Goal: Information Seeking & Learning: Find specific fact

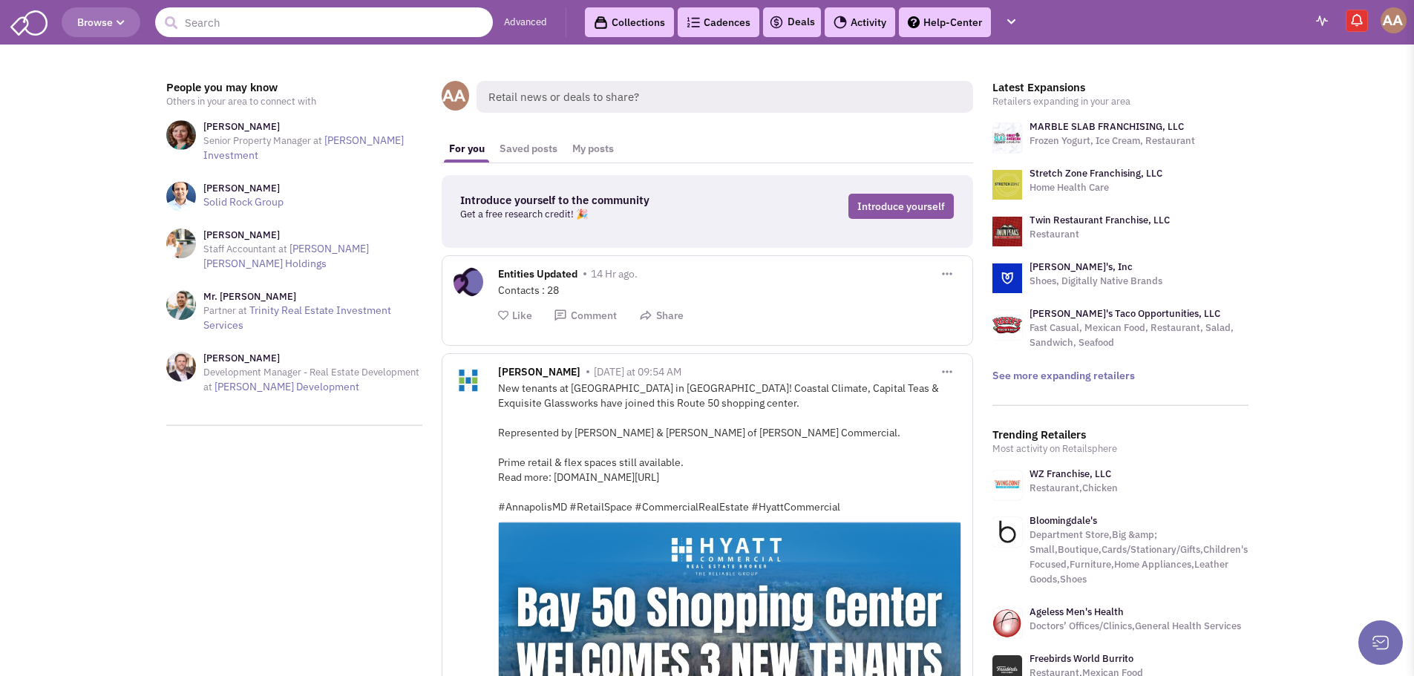
click at [345, 19] on input "text" at bounding box center [324, 22] width 338 height 30
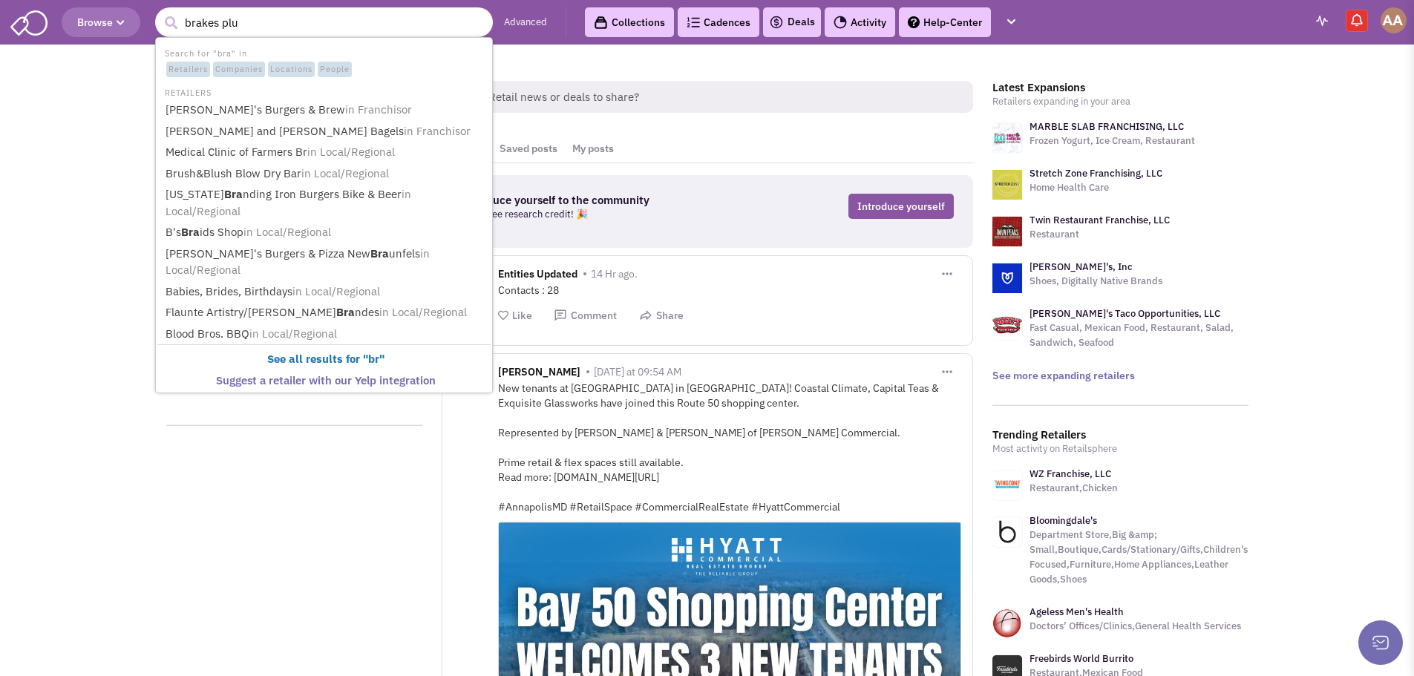
type input "brakes plus"
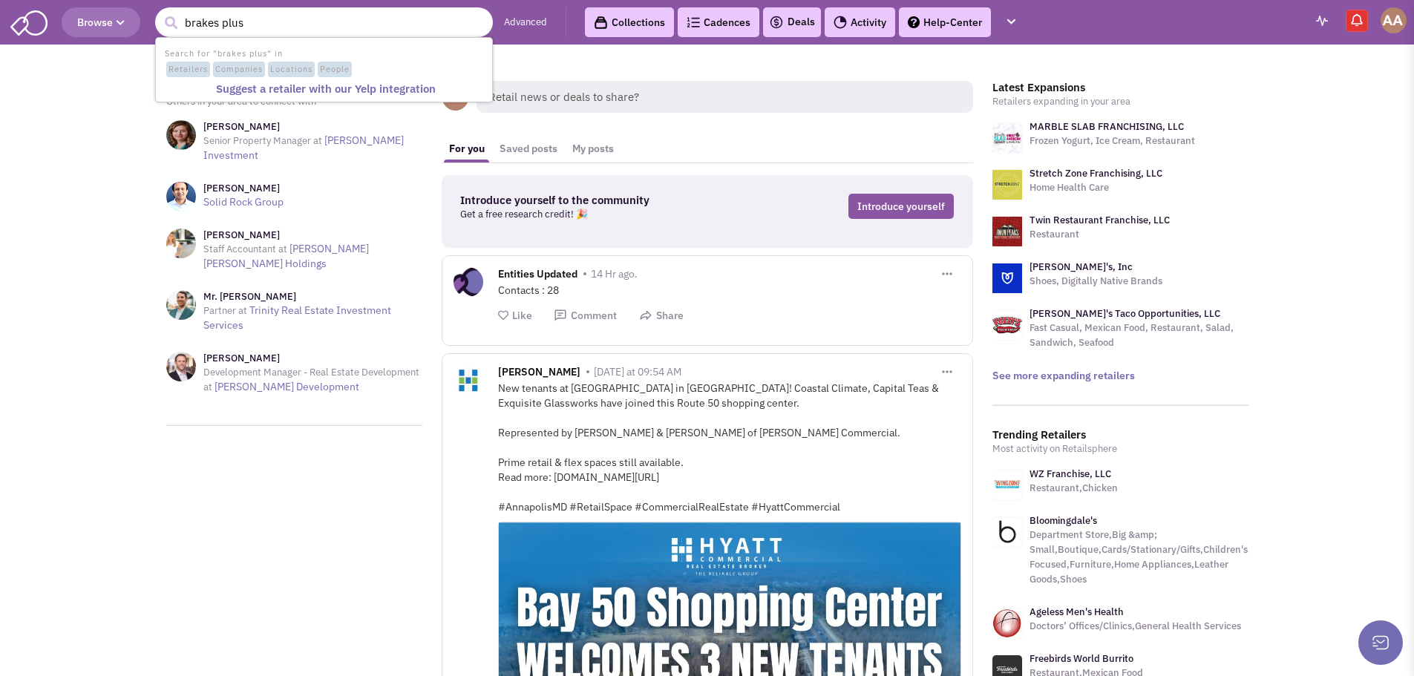
click at [189, 73] on span "Retailers" at bounding box center [188, 70] width 44 height 16
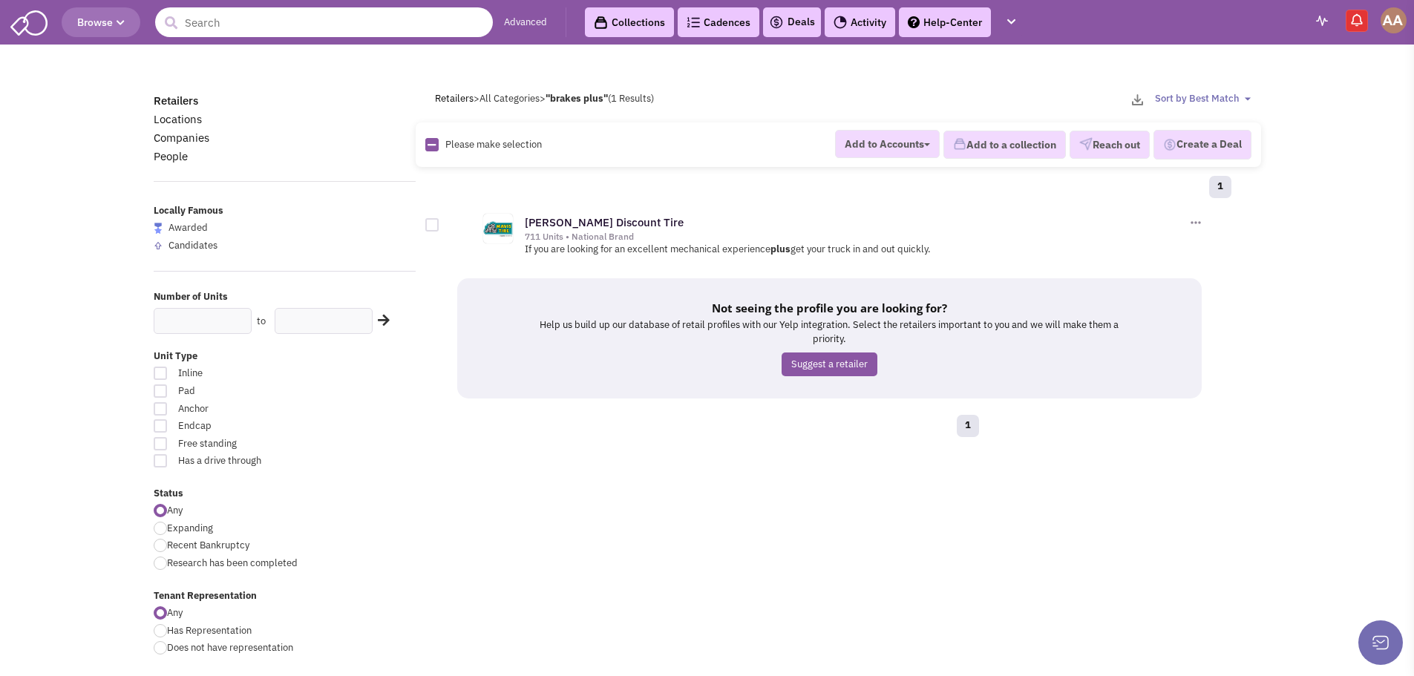
click at [289, 19] on input "text" at bounding box center [324, 22] width 338 height 30
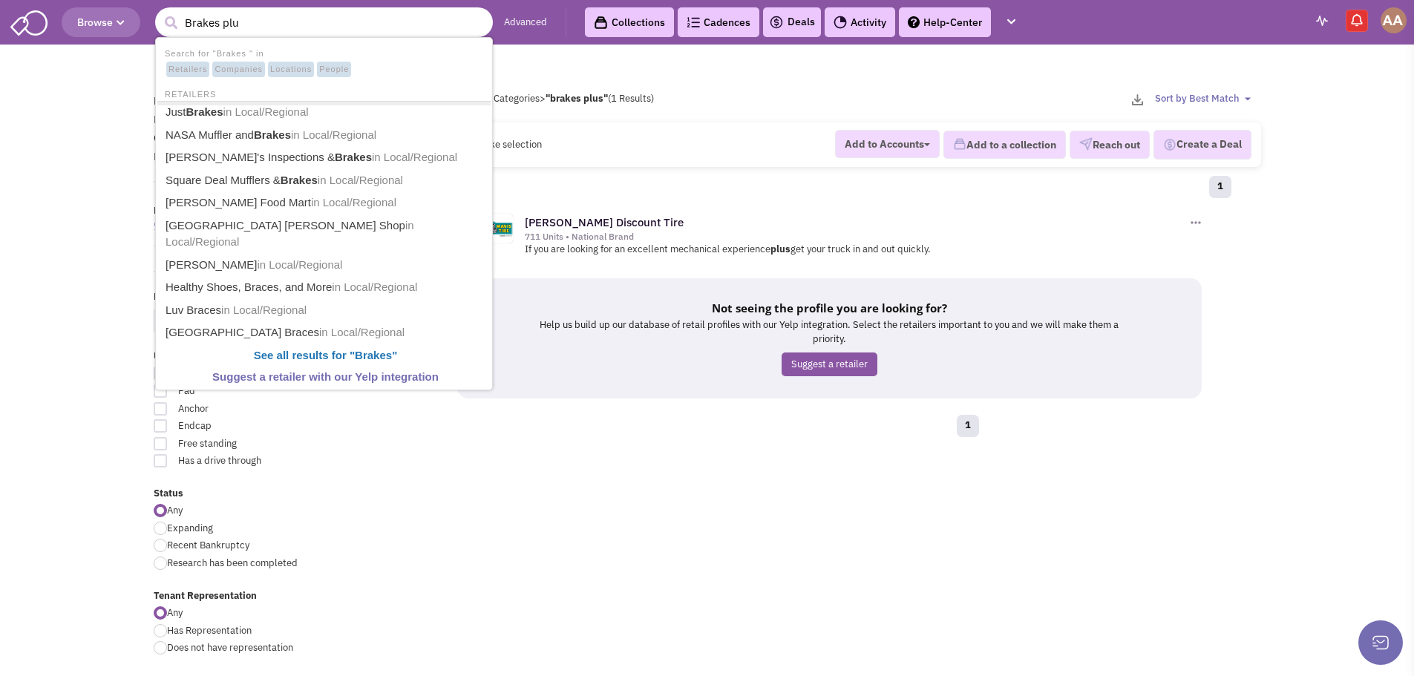
type input "Brakes plus"
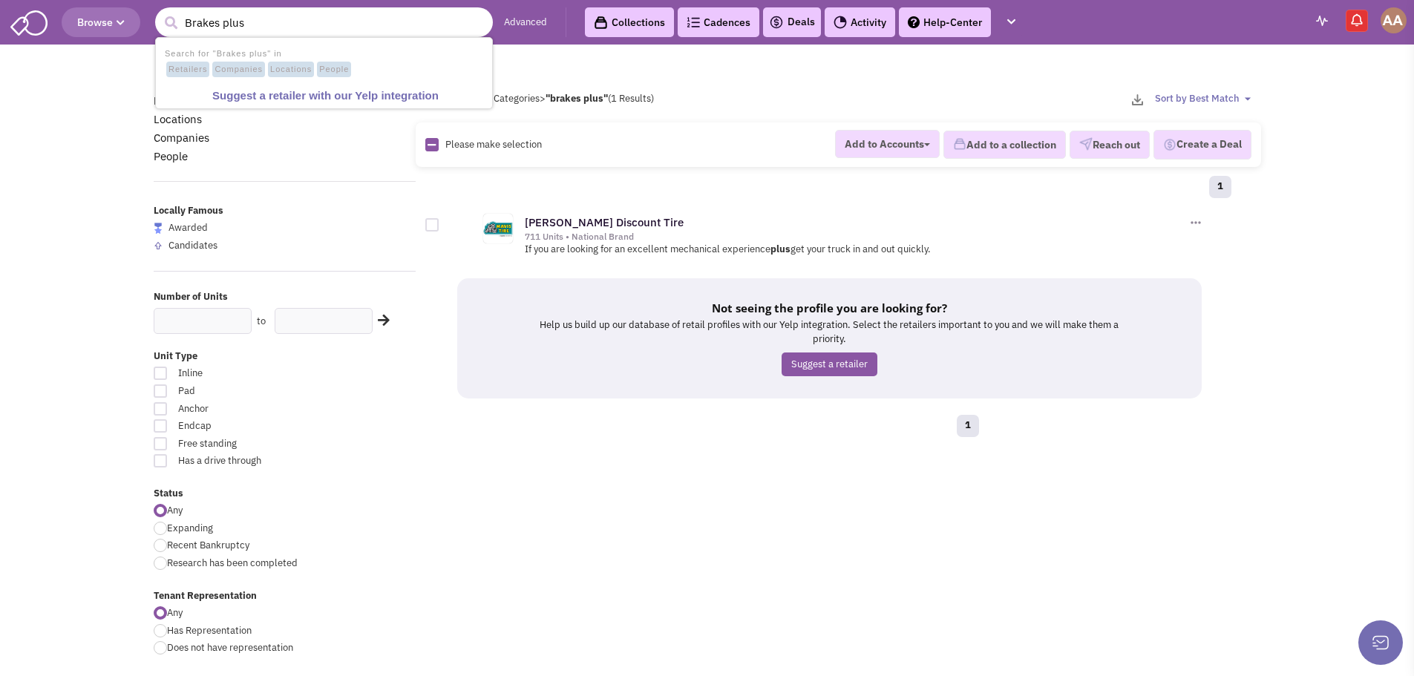
click at [235, 68] on span "Companies" at bounding box center [238, 70] width 53 height 16
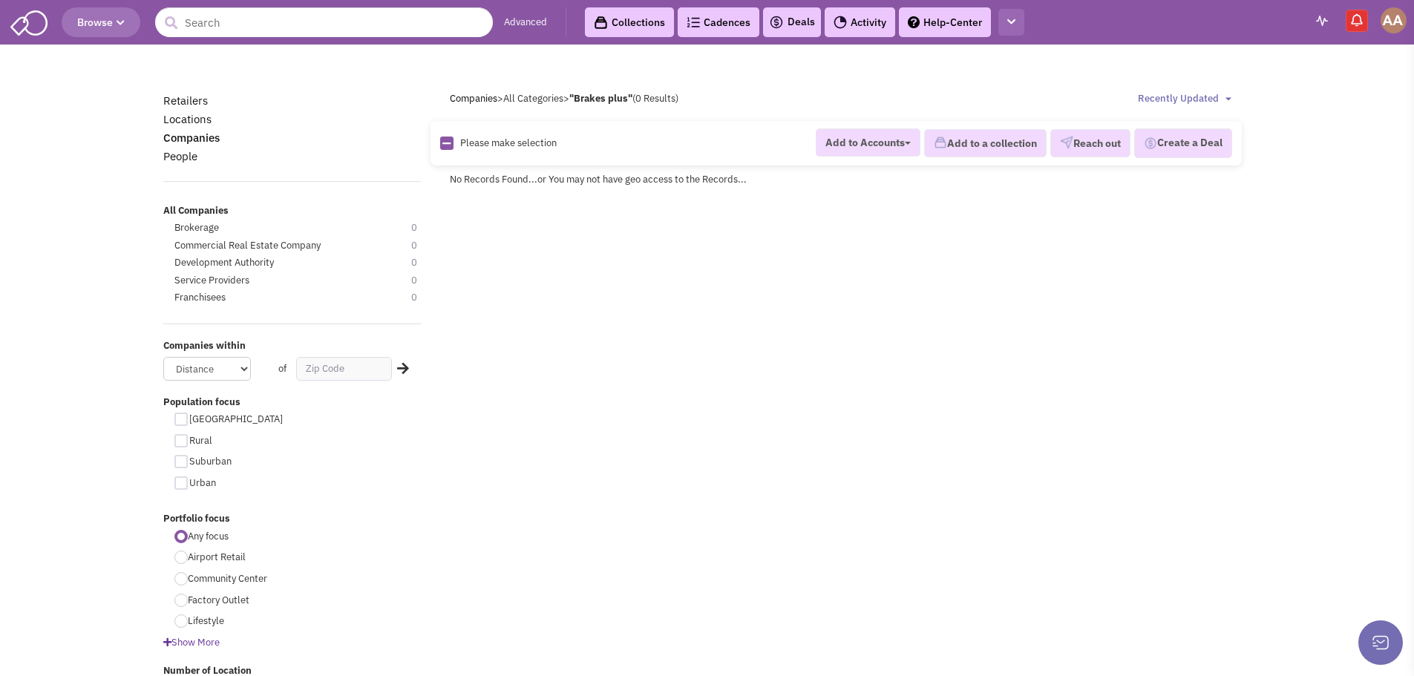
click at [1022, 26] on button "button" at bounding box center [1011, 22] width 26 height 27
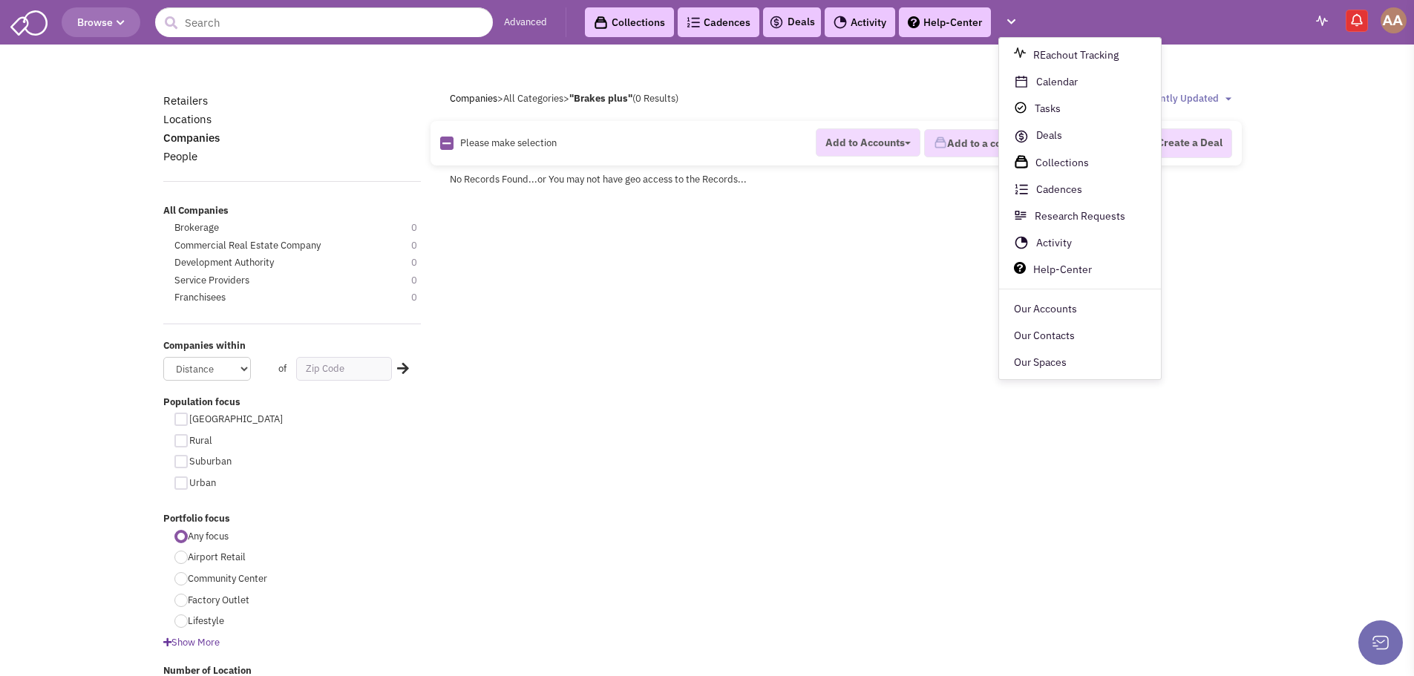
click at [873, 101] on div "Companies > All Categories > "Brakes plus" (0 Results) Sort by Best Match Compa…" at bounding box center [845, 99] width 811 height 14
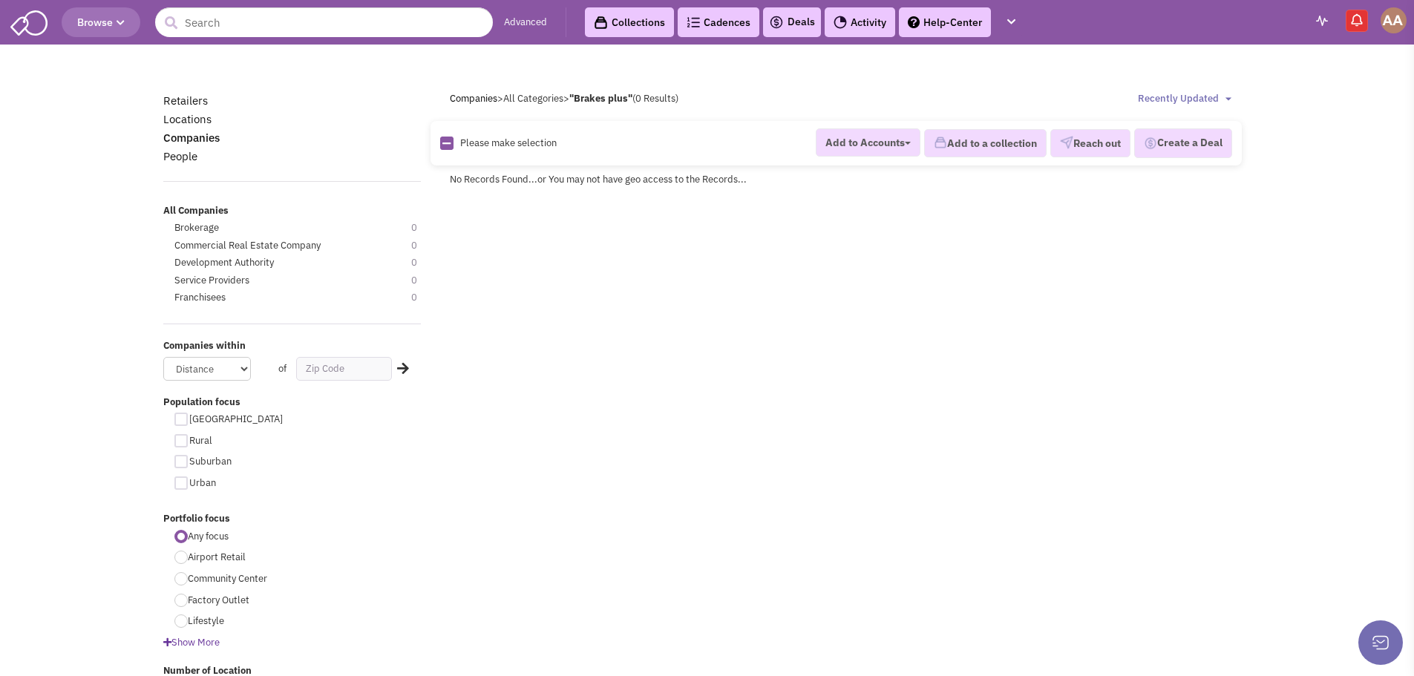
click at [1223, 101] on select "Sort by Best Match Companies: A to Z Companies: Z to A Recently Updated" at bounding box center [1187, 99] width 98 height 14
click at [1223, 100] on select "Sort by Best Match Companies: A to Z Companies: Z to A Recently Updated" at bounding box center [1187, 99] width 98 height 14
click at [281, 19] on input "text" at bounding box center [324, 22] width 338 height 30
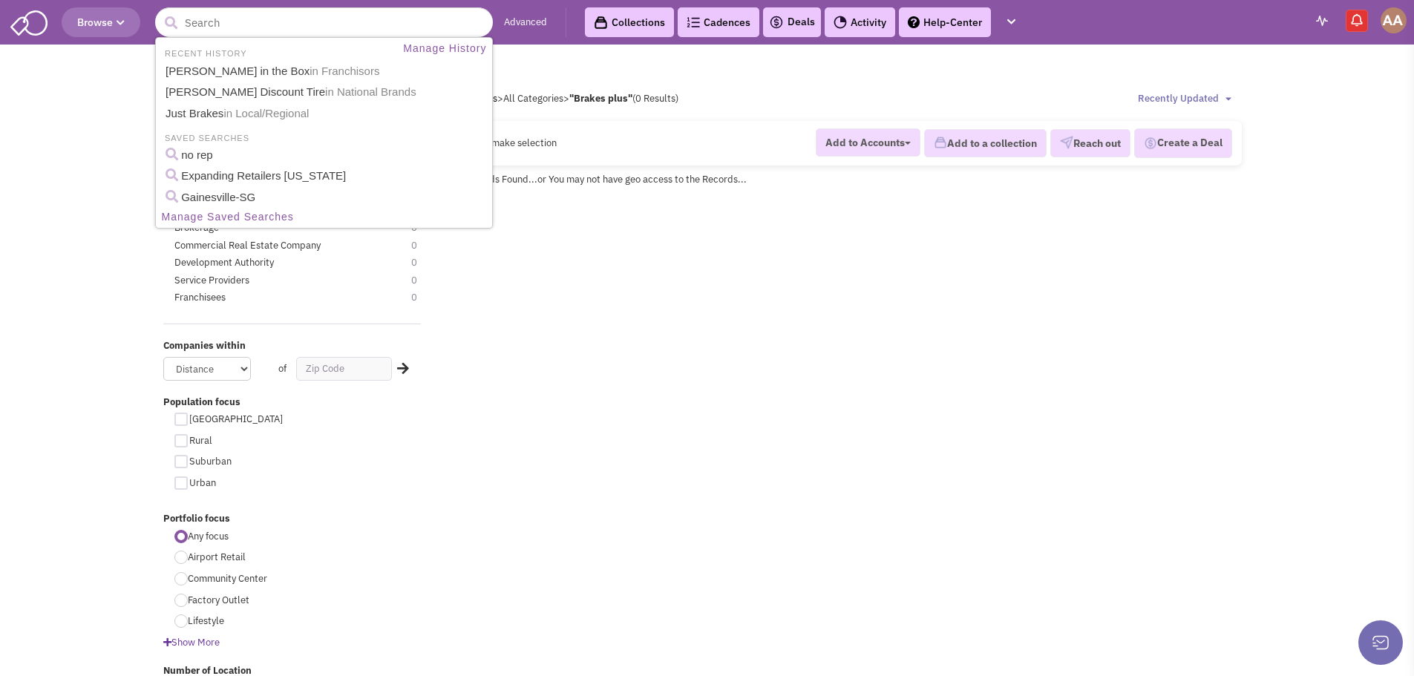
click at [102, 26] on span "Browse" at bounding box center [101, 22] width 48 height 13
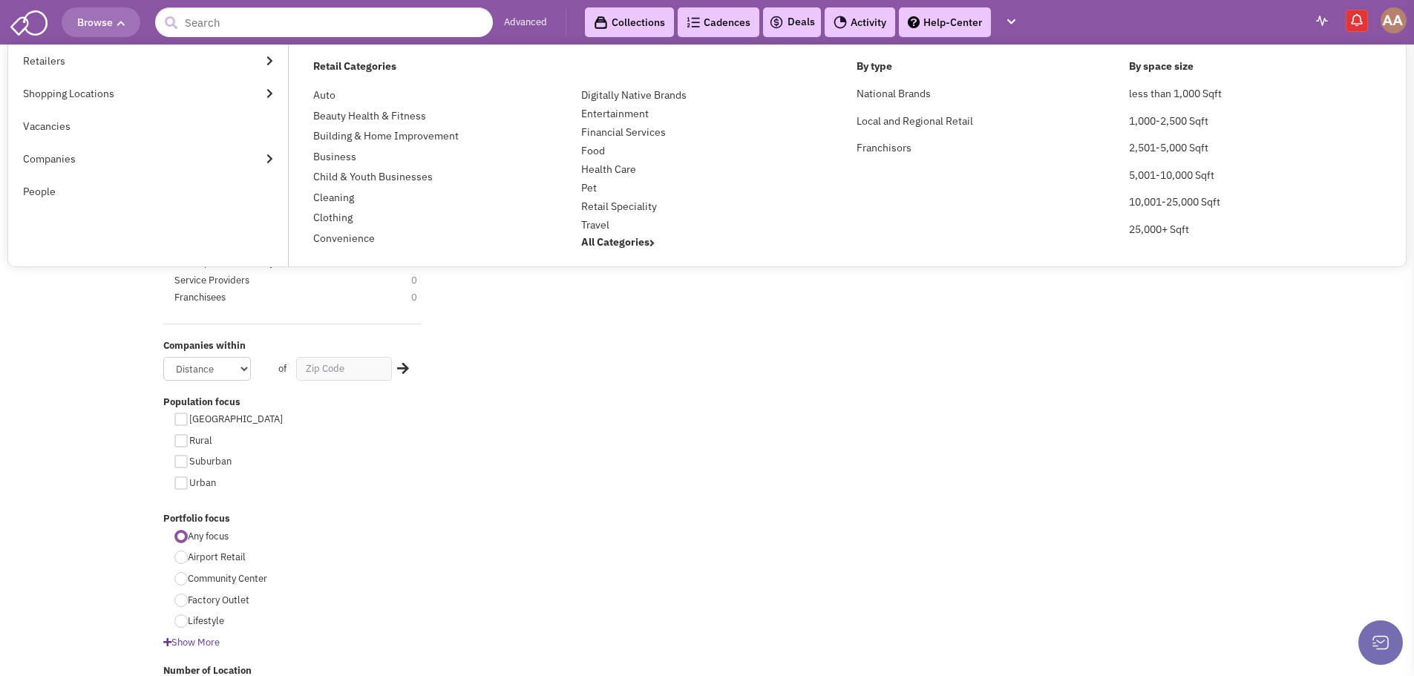
click at [831, 438] on div "Retailers Locations Companies People All Companies Brokerage 0 Commercial Real …" at bounding box center [707, 447] width 1127 height 710
